Goal: Task Accomplishment & Management: Complete application form

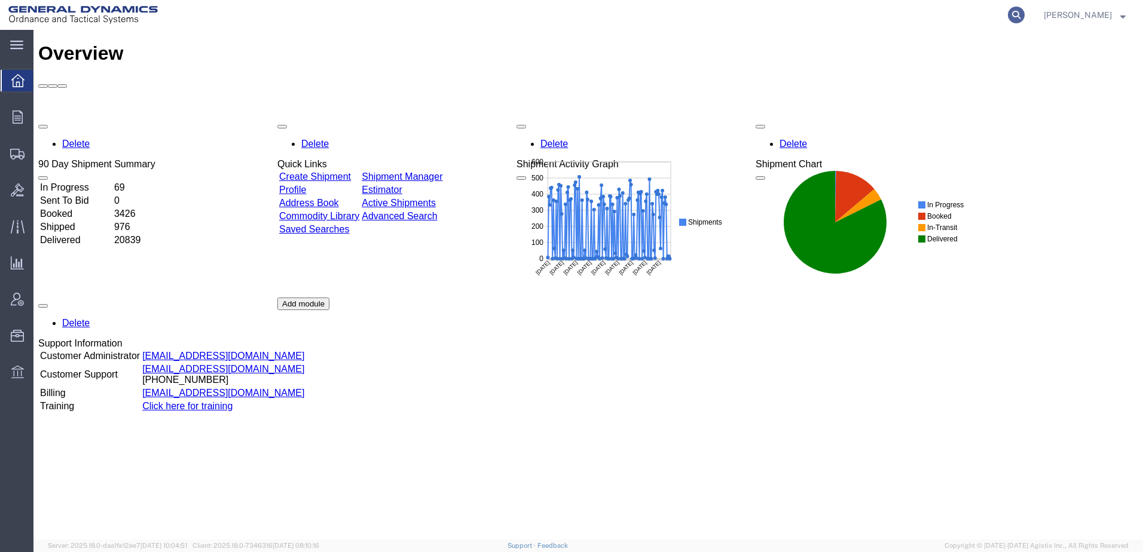
click at [1008, 13] on icon at bounding box center [1016, 15] width 17 height 17
paste input "56699209"
type input "56699209"
click at [1008, 15] on icon at bounding box center [1016, 15] width 17 height 17
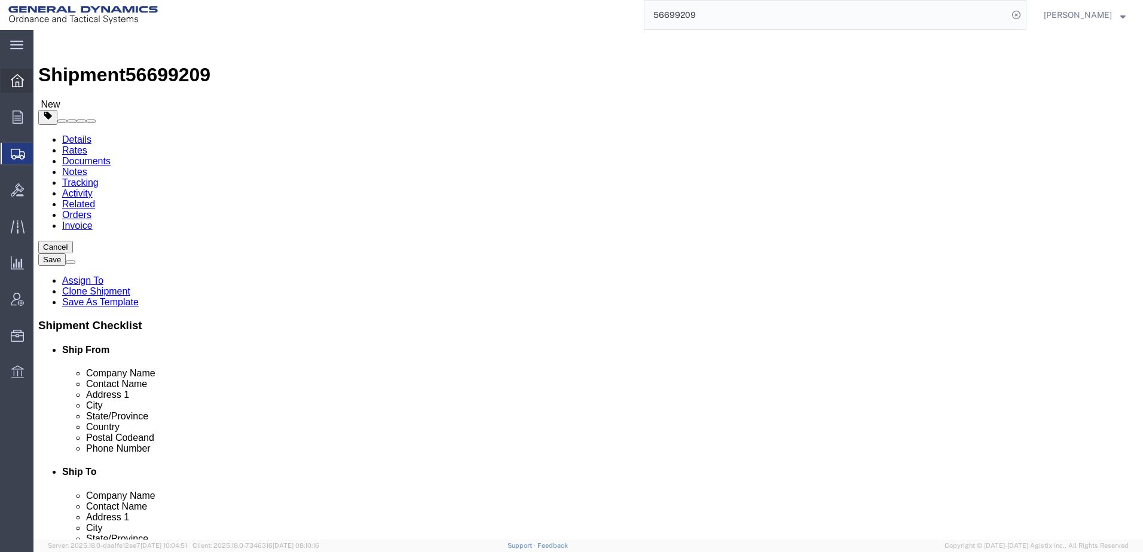
select select
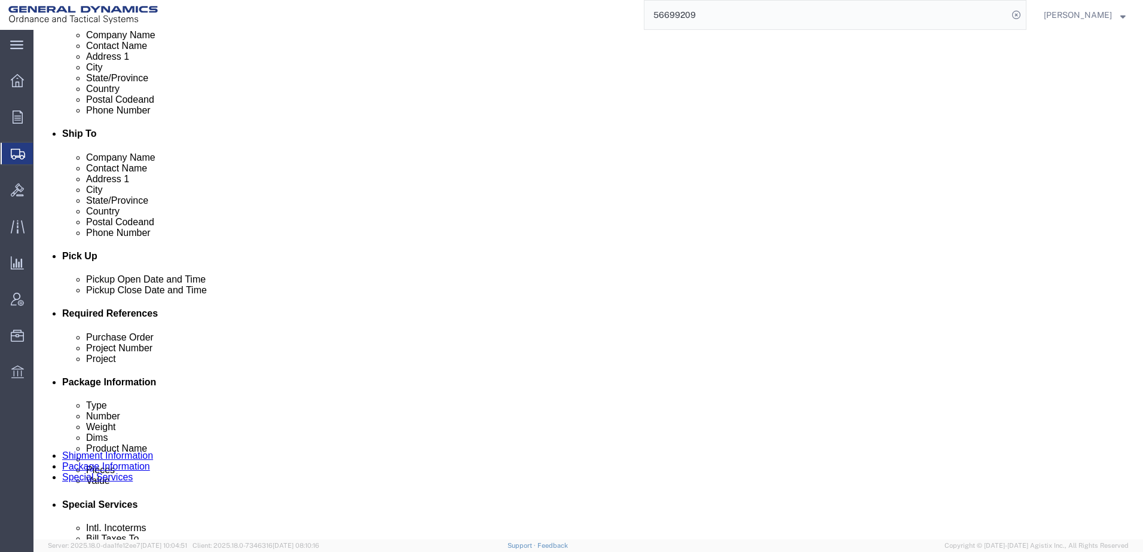
scroll to position [359, 0]
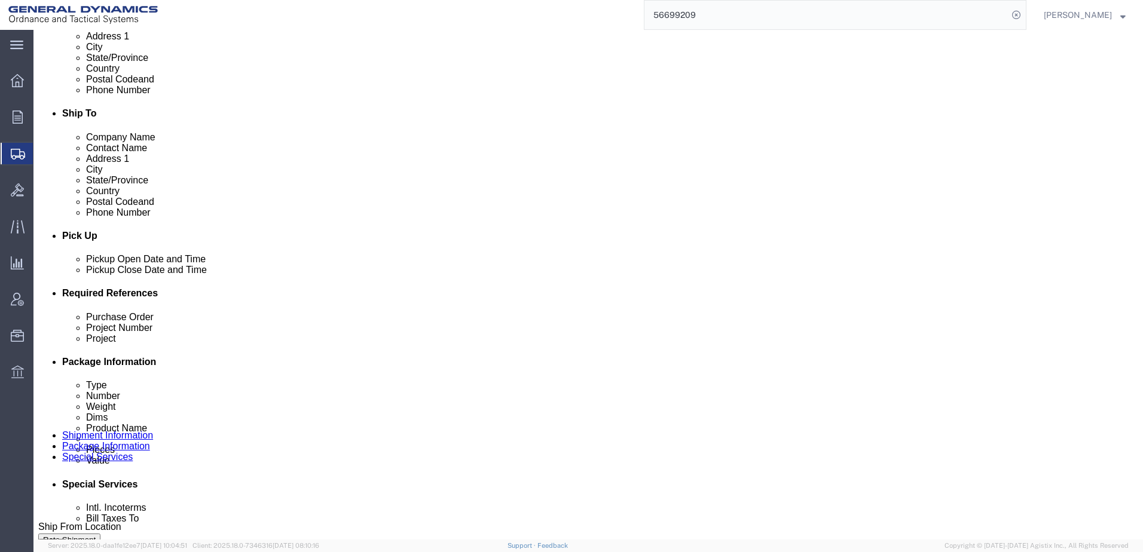
click input "text"
type input "n"
type input "N/A"
click input "text"
type input "N/A"
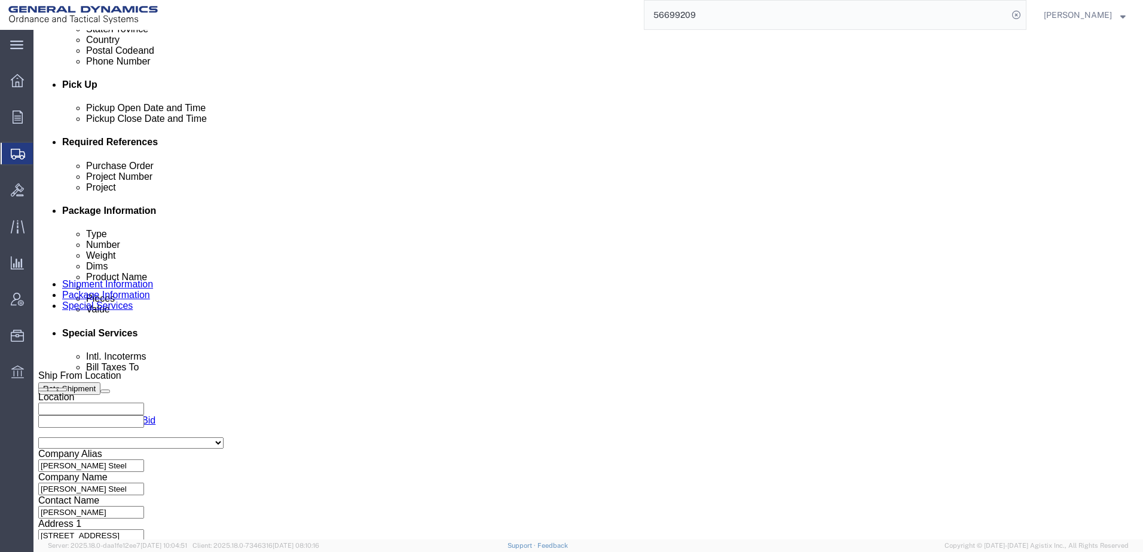
scroll to position [518, 0]
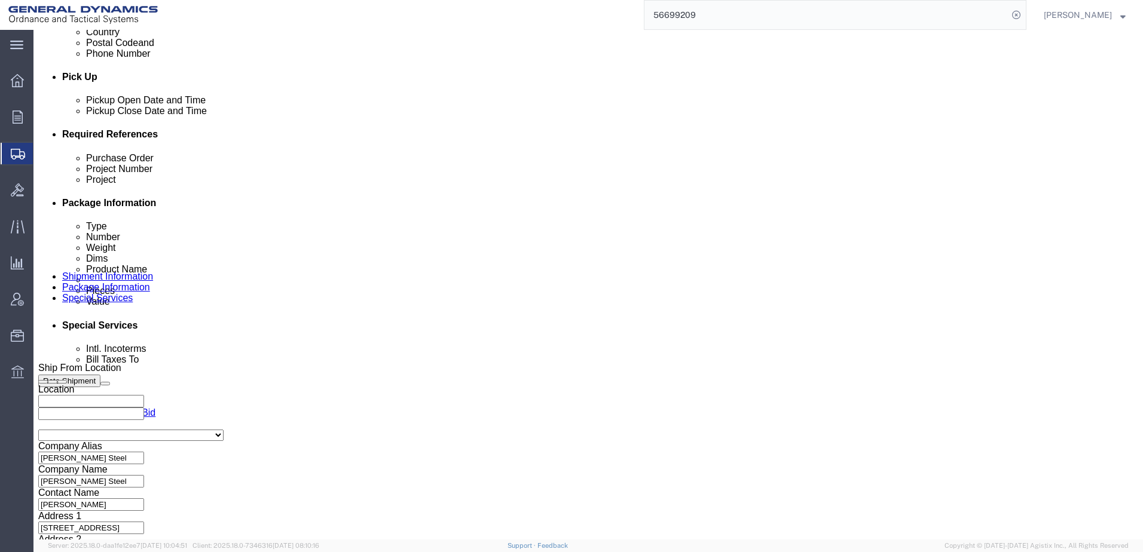
click select "Select 1-Ton (PSS) 10 Wheel 10 Yard Dump Truck 20 Yard Dump Truck Bobtail Botto…"
select select "FLBD"
click select "Select 1-Ton (PSS) 10 Wheel 10 Yard Dump Truck 20 Yard Dump Truck Bobtail Botto…"
click select "Select 35 Feet 20 Feet 28 Feet 53 Feet 40 Feet 48 Feet"
select select "53FT"
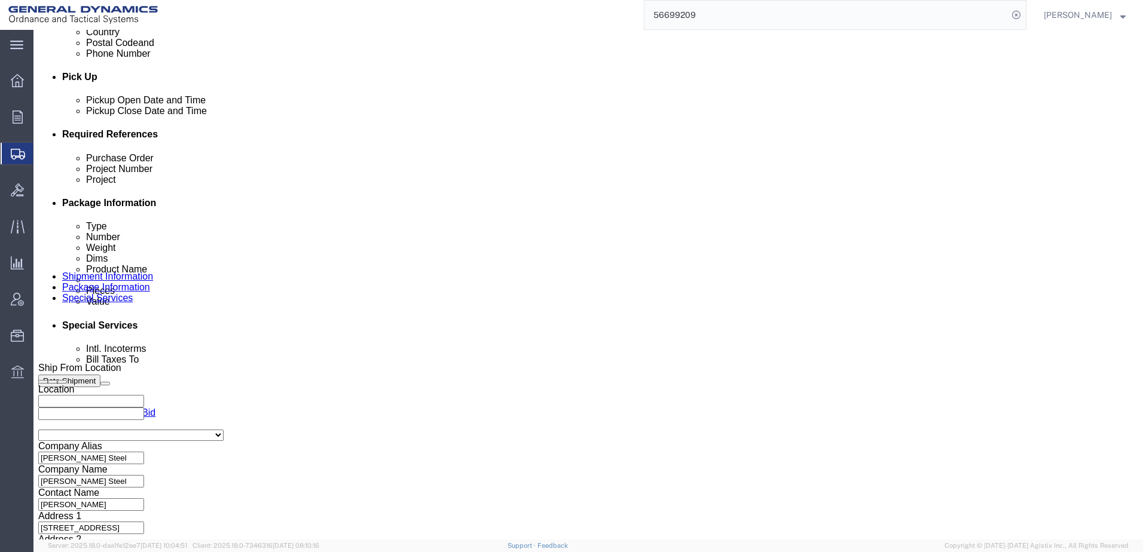
click select "Select 35 Feet 20 Feet 28 Feet 53 Feet 40 Feet 48 Feet"
click button "Rate Shipment"
